Goal: Task Accomplishment & Management: Manage account settings

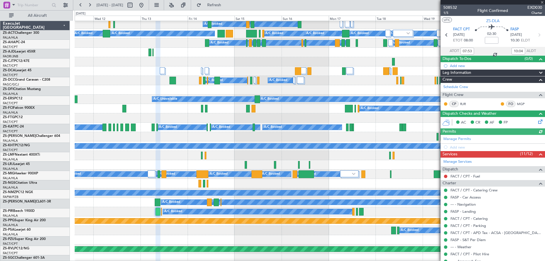
click at [541, 2] on div at bounding box center [493, 2] width 105 height 5
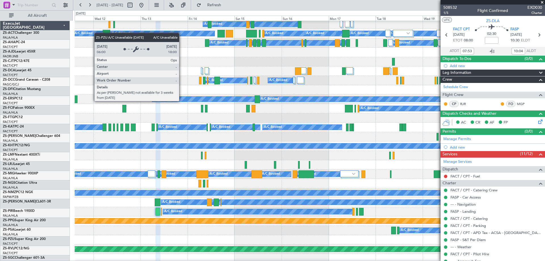
scroll to position [142, 0]
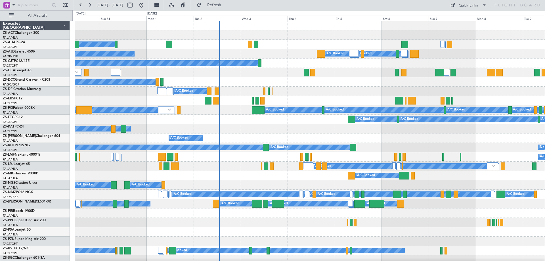
click at [332, 182] on div "A/C Booked A/C Booked A/C Booked" at bounding box center [310, 184] width 470 height 9
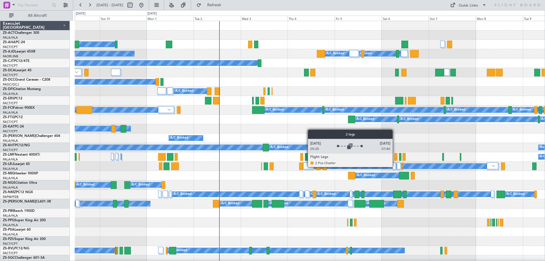
click at [395, 167] on div at bounding box center [394, 166] width 3 height 7
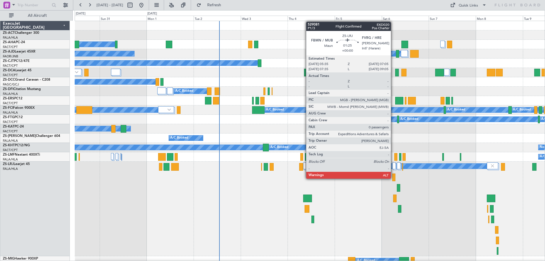
click at [394, 179] on div at bounding box center [394, 178] width 3 height 8
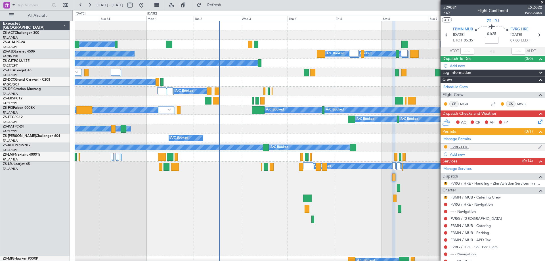
click at [463, 147] on div "FVRG LDG" at bounding box center [460, 147] width 18 height 5
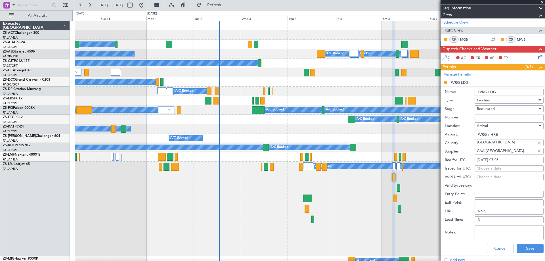
scroll to position [85, 0]
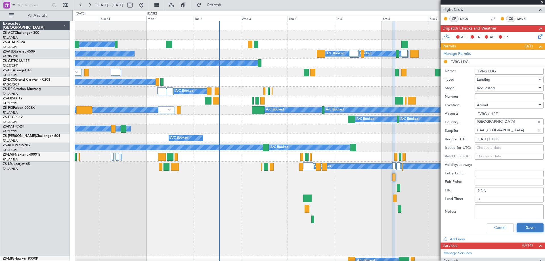
click at [524, 226] on button "Save" at bounding box center [530, 227] width 27 height 9
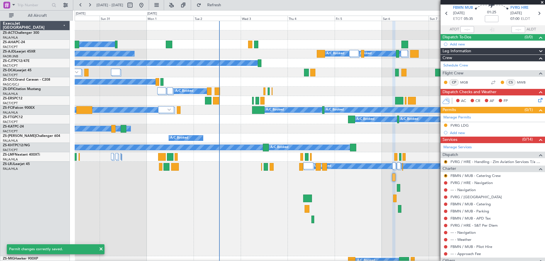
scroll to position [0, 0]
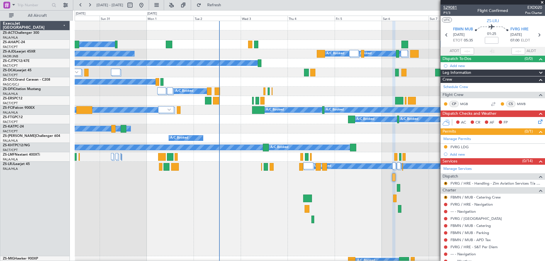
click at [452, 7] on span "529081" at bounding box center [451, 8] width 14 height 6
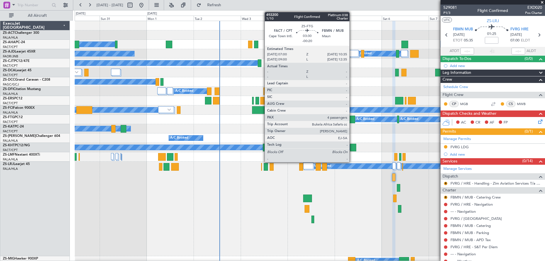
click at [352, 121] on div at bounding box center [351, 120] width 7 height 8
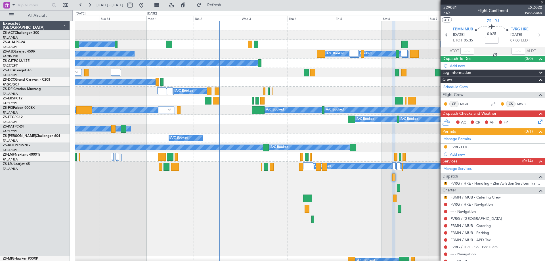
type input "-00:20"
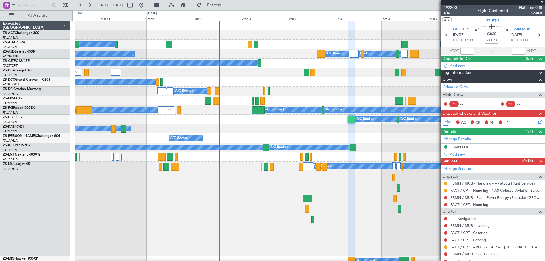
click at [543, 2] on span at bounding box center [543, 2] width 6 height 5
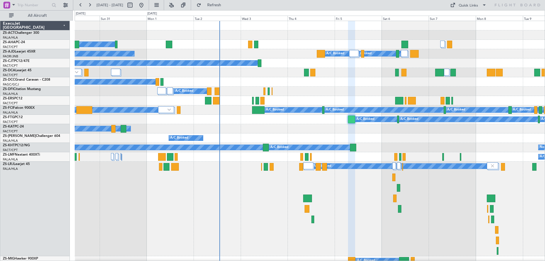
type input "0"
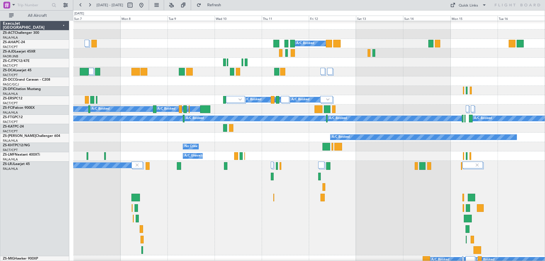
scroll to position [1, 0]
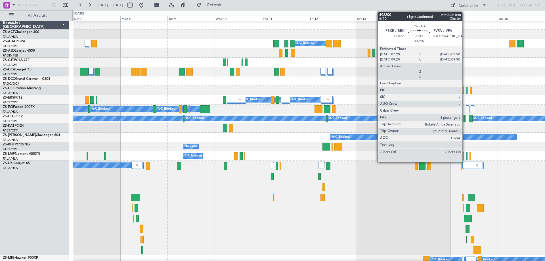
click at [465, 122] on div at bounding box center [465, 119] width 1 height 8
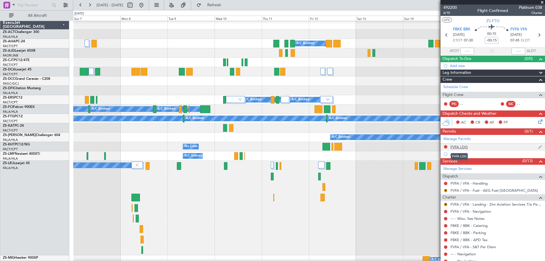
click at [461, 148] on div "FVFA LDG" at bounding box center [459, 147] width 17 height 5
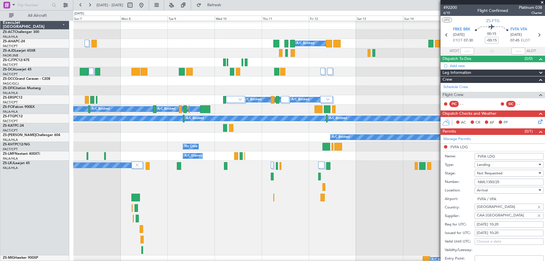
click at [375, 189] on div "A/C Booked" at bounding box center [309, 208] width 472 height 95
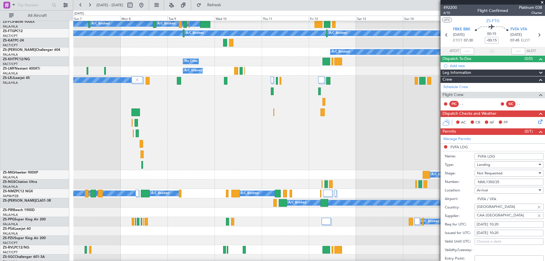
scroll to position [114, 0]
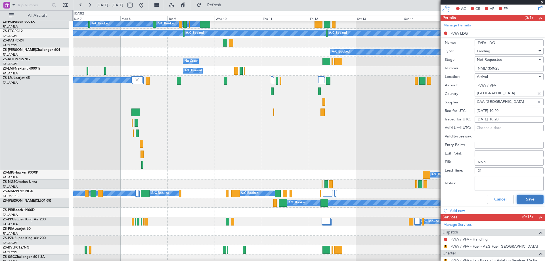
click at [536, 199] on button "Save" at bounding box center [530, 199] width 27 height 9
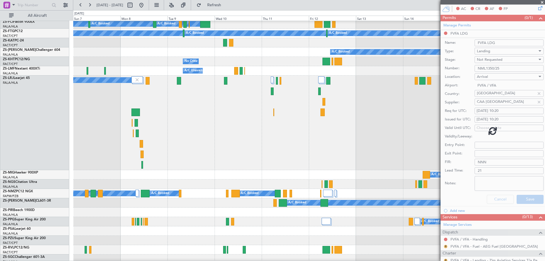
scroll to position [85, 0]
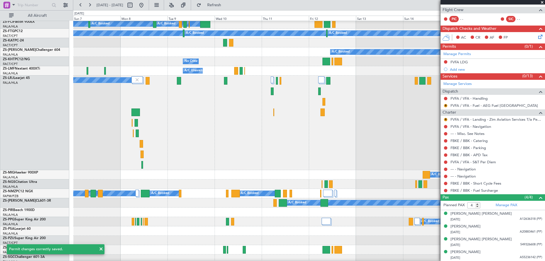
click at [542, 2] on span at bounding box center [543, 2] width 6 height 5
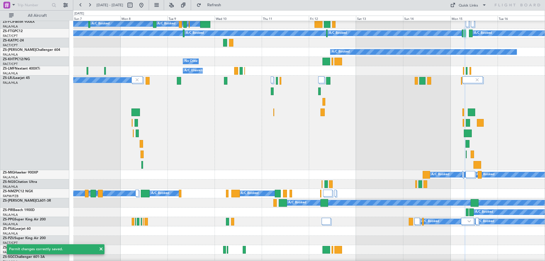
type input "0"
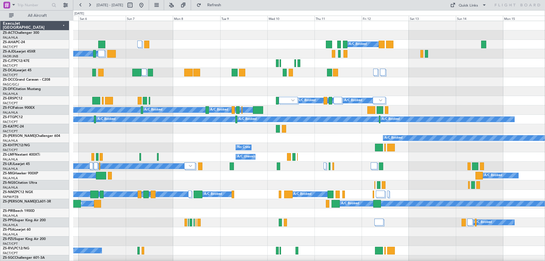
click at [280, 146] on div "No Crew A/C Booked A/C Unavailable" at bounding box center [309, 147] width 472 height 9
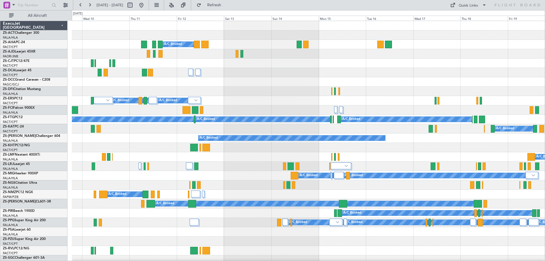
click at [355, 130] on div "A/C Booked" at bounding box center [308, 128] width 473 height 9
